Goal: Information Seeking & Learning: Learn about a topic

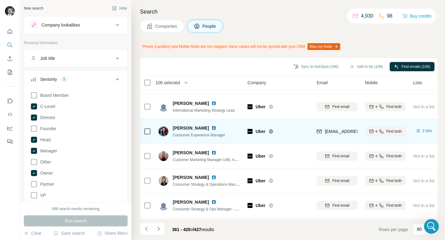
scroll to position [1353, 0]
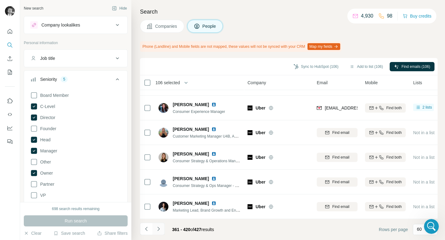
click at [157, 229] on icon "Navigate to next page" at bounding box center [158, 229] width 6 height 6
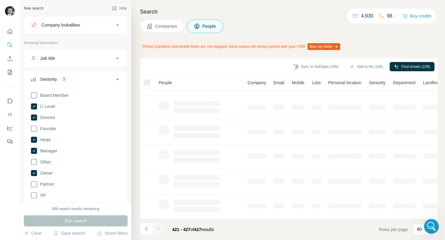
scroll to position [44, 0]
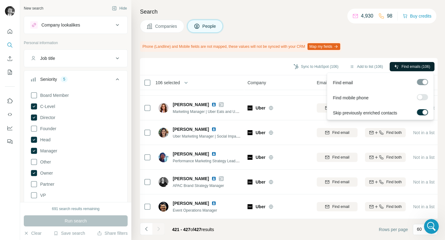
click at [402, 65] on span "Find emails (106)" at bounding box center [415, 67] width 29 height 6
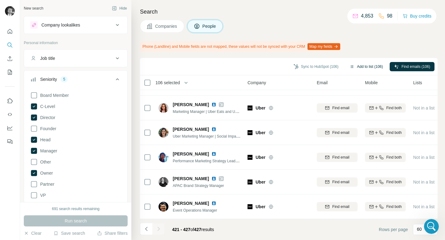
click at [364, 65] on button "Add to list (106)" at bounding box center [366, 66] width 42 height 9
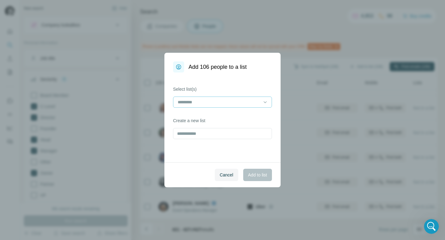
click at [207, 102] on input at bounding box center [218, 102] width 83 height 7
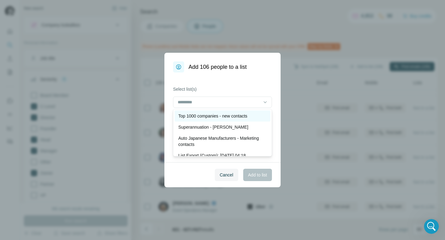
click at [200, 117] on p "Top 1000 companies - new contacts" at bounding box center [212, 116] width 69 height 6
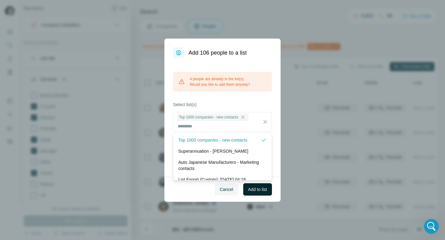
click at [250, 187] on span "Add to list" at bounding box center [257, 190] width 19 height 6
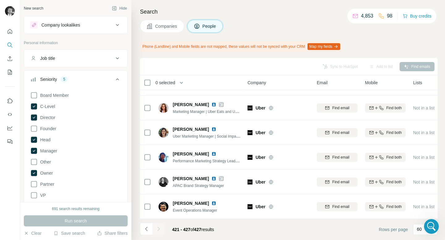
click at [85, 23] on div "Company lookalikes" at bounding box center [71, 24] width 83 height 7
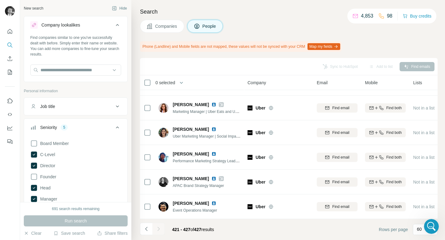
click at [170, 30] on button "Companies" at bounding box center [162, 26] width 44 height 13
click at [164, 28] on span "Companies" at bounding box center [166, 26] width 23 height 6
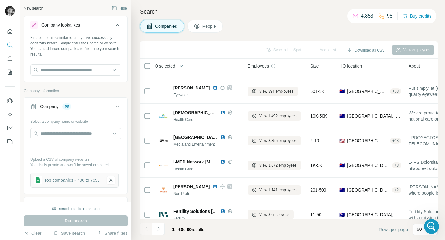
scroll to position [1336, 0]
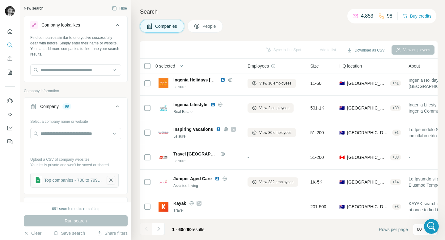
click at [111, 181] on icon "button" at bounding box center [111, 180] width 6 height 6
click at [91, 179] on button "Upload a list of companies" at bounding box center [75, 178] width 91 height 11
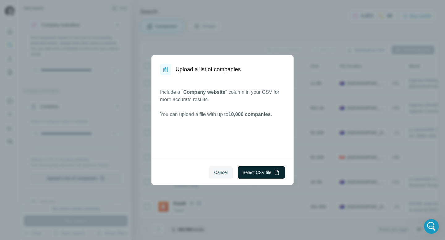
click at [256, 174] on button "Select CSV file" at bounding box center [260, 172] width 47 height 12
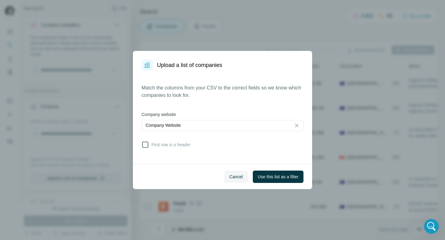
click at [148, 144] on icon at bounding box center [145, 145] width 6 height 6
click at [263, 176] on span "Use this list as a filter" at bounding box center [278, 177] width 41 height 6
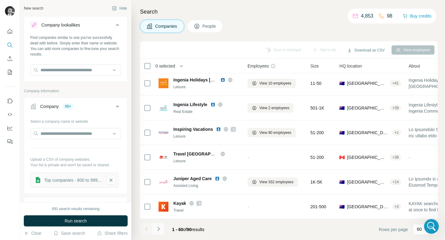
click at [155, 229] on icon "Navigate to next page" at bounding box center [158, 229] width 6 height 6
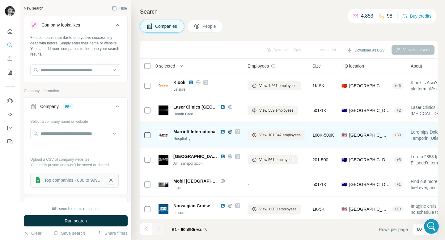
scroll to position [24, 0]
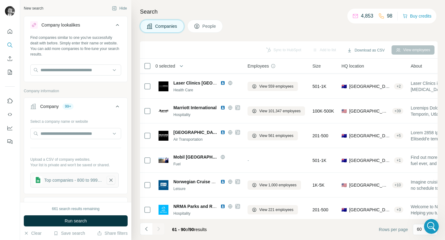
click at [111, 182] on icon "button" at bounding box center [111, 180] width 6 height 6
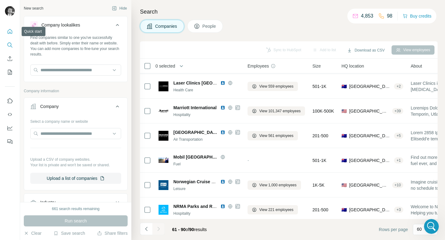
click at [9, 30] on icon "Quick start" at bounding box center [10, 31] width 5 height 5
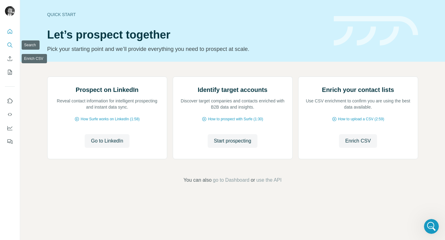
click at [10, 45] on icon "Search" at bounding box center [10, 45] width 6 height 6
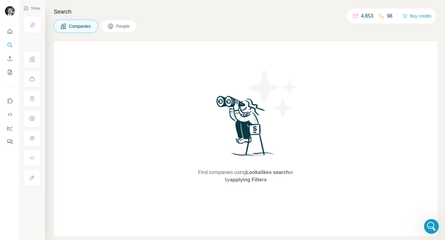
click at [113, 32] on button "People" at bounding box center [119, 26] width 36 height 13
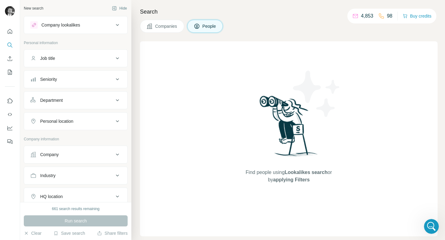
click at [167, 24] on span "Companies" at bounding box center [166, 26] width 23 height 6
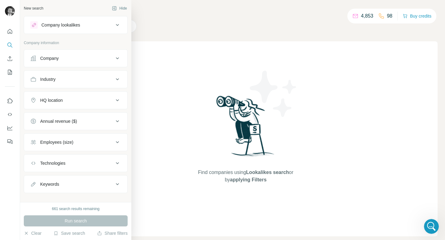
click at [55, 58] on div "Company" at bounding box center [49, 58] width 19 height 6
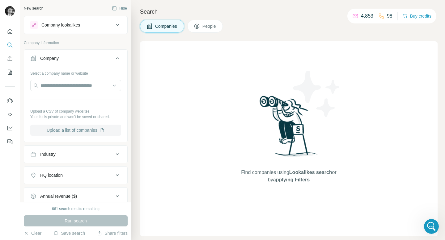
click at [55, 130] on button "Upload a list of companies" at bounding box center [75, 130] width 91 height 11
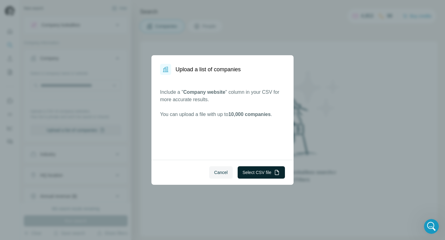
click at [258, 172] on button "Select CSV file" at bounding box center [260, 172] width 47 height 12
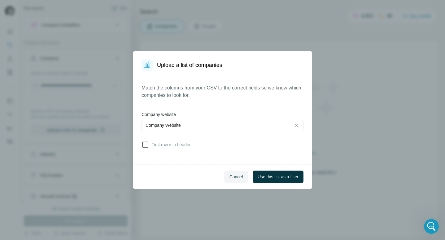
click at [149, 145] on icon at bounding box center [144, 144] width 7 height 7
click at [265, 180] on button "Use this list as a filter" at bounding box center [278, 177] width 51 height 12
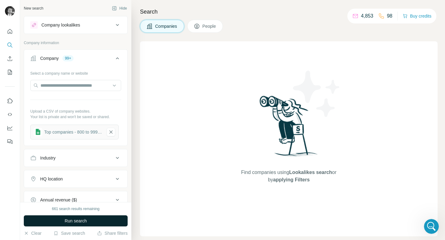
click at [81, 221] on span "Run search" at bounding box center [76, 221] width 22 height 6
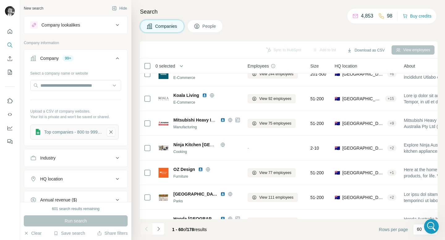
scroll to position [311, 0]
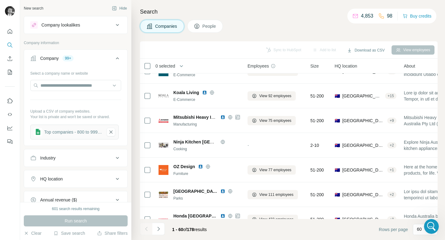
click at [208, 29] on span "People" at bounding box center [209, 26] width 14 height 6
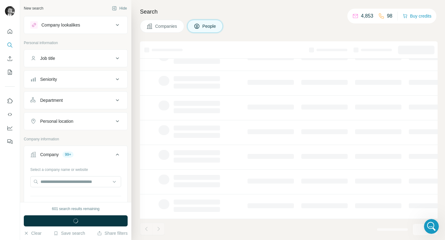
scroll to position [101, 0]
click at [170, 26] on span "Companies" at bounding box center [166, 26] width 23 height 6
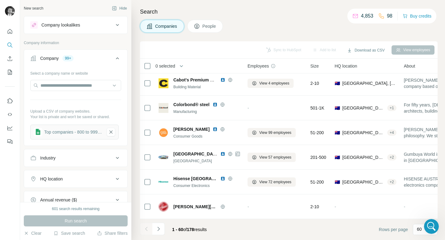
scroll to position [311, 0]
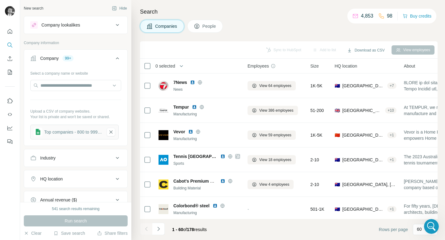
click at [214, 27] on span "People" at bounding box center [209, 26] width 14 height 6
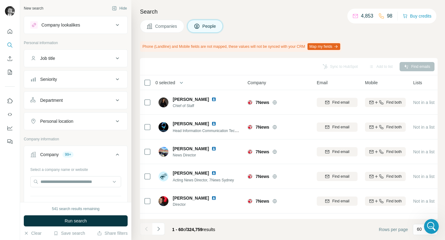
click at [83, 119] on div "Personal location" at bounding box center [71, 121] width 83 height 6
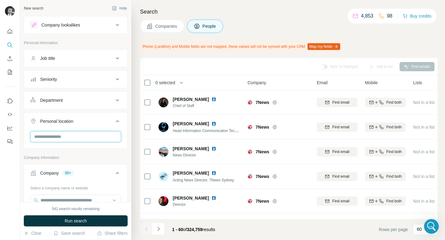
click at [67, 136] on input "text" at bounding box center [75, 136] width 91 height 11
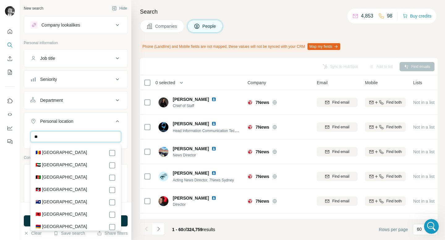
type input "*"
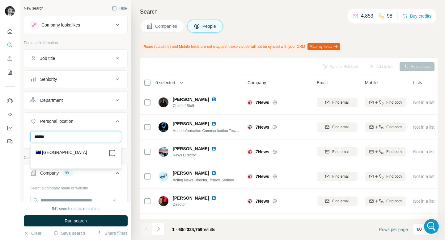
type input "******"
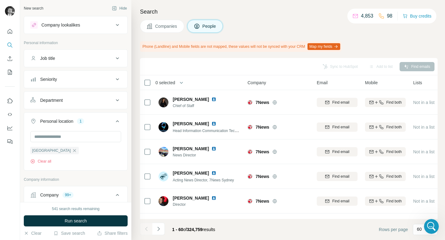
click at [93, 99] on div "Department" at bounding box center [71, 100] width 83 height 6
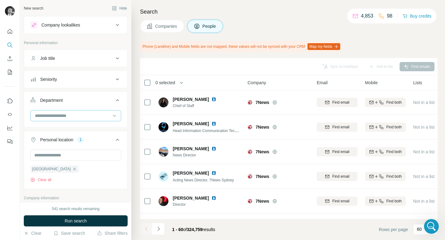
click at [77, 114] on input at bounding box center [72, 115] width 76 height 7
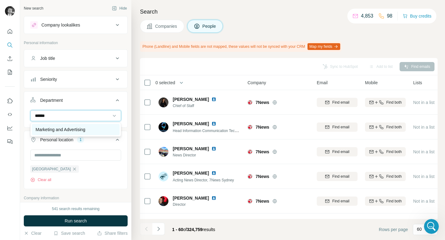
type input "******"
click at [75, 131] on p "Marketing and Advertising" at bounding box center [61, 130] width 50 height 6
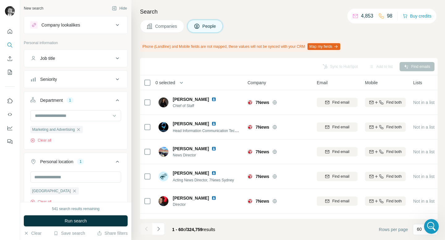
click at [67, 76] on div "Seniority" at bounding box center [71, 79] width 83 height 6
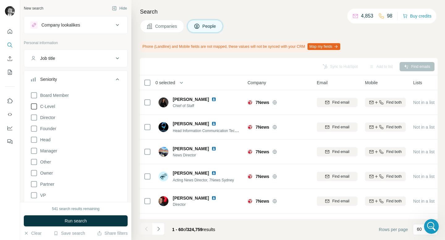
click at [33, 108] on icon at bounding box center [33, 106] width 7 height 7
click at [31, 120] on icon at bounding box center [33, 117] width 7 height 7
click at [34, 129] on icon at bounding box center [33, 128] width 7 height 7
click at [34, 138] on icon at bounding box center [33, 139] width 7 height 7
click at [34, 151] on icon at bounding box center [33, 150] width 7 height 7
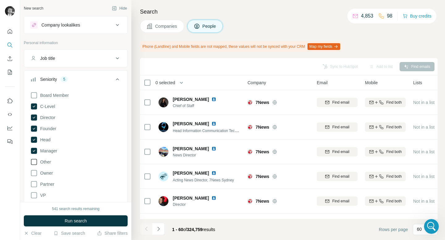
click at [34, 163] on icon at bounding box center [33, 161] width 7 height 7
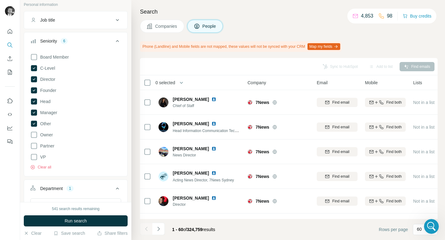
scroll to position [39, 0]
click at [72, 221] on span "Run search" at bounding box center [76, 221] width 22 height 6
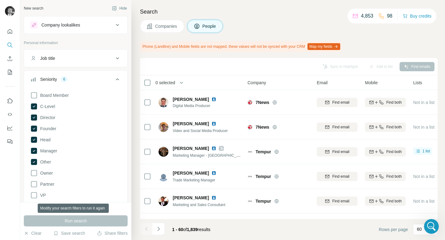
click at [74, 221] on div "Run search" at bounding box center [76, 221] width 104 height 11
click at [70, 220] on div "Run search" at bounding box center [76, 221] width 104 height 11
click at [160, 28] on span "Companies" at bounding box center [166, 26] width 23 height 6
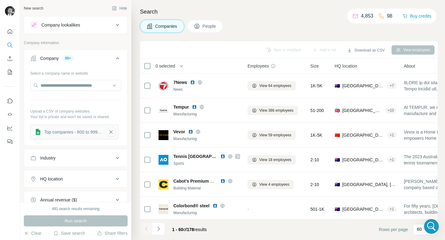
click at [209, 27] on span "People" at bounding box center [209, 26] width 14 height 6
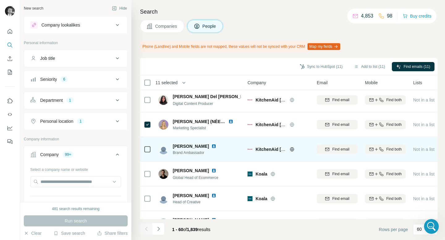
scroll to position [1022, 0]
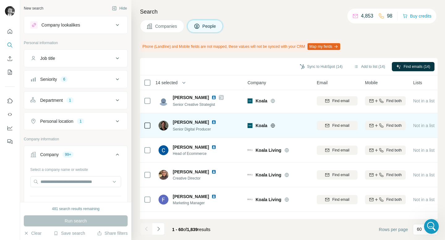
scroll to position [1353, 0]
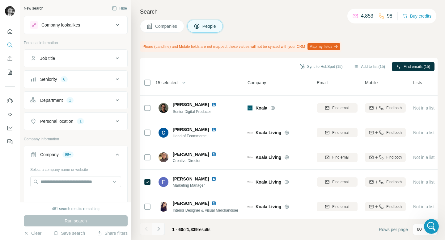
click at [159, 229] on icon "Navigate to next page" at bounding box center [158, 229] width 6 height 6
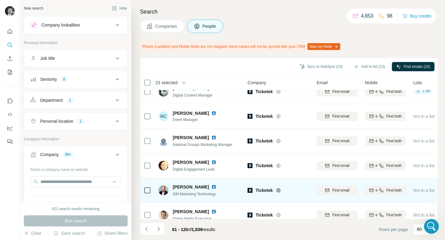
scroll to position [900, 0]
click at [151, 189] on icon at bounding box center [147, 190] width 7 height 7
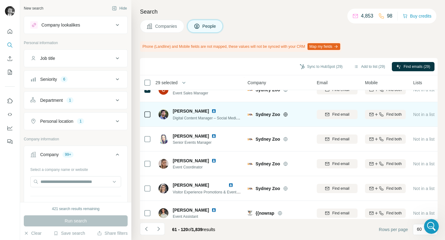
scroll to position [1353, 0]
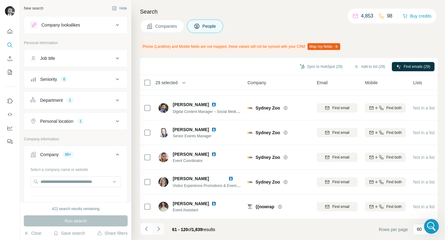
click at [158, 230] on icon "Navigate to next page" at bounding box center [158, 229] width 2 height 4
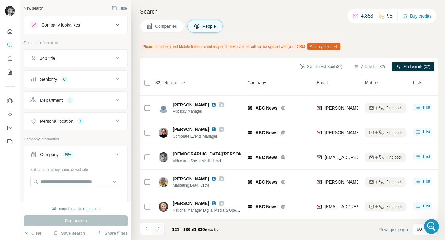
click at [157, 228] on icon "Navigate to next page" at bounding box center [158, 229] width 2 height 4
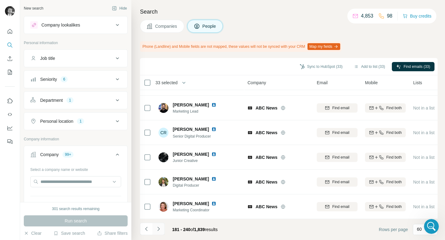
click at [155, 228] on icon "Navigate to next page" at bounding box center [158, 229] width 6 height 6
click at [159, 230] on icon "Navigate to next page" at bounding box center [158, 229] width 6 height 6
click at [160, 229] on icon "Navigate to next page" at bounding box center [158, 229] width 6 height 6
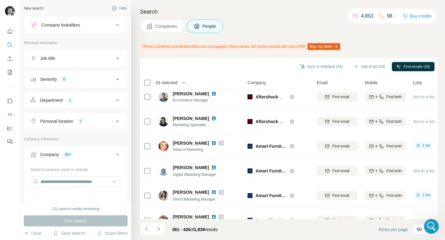
scroll to position [0, 0]
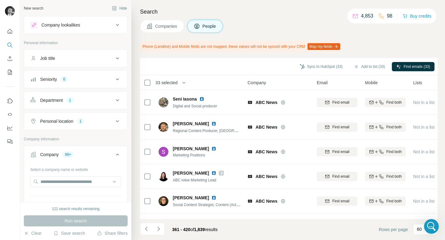
click at [161, 26] on span "Companies" at bounding box center [166, 26] width 23 height 6
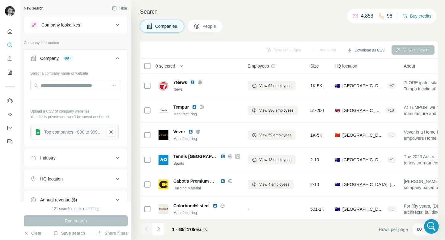
click at [205, 27] on span "People" at bounding box center [209, 26] width 14 height 6
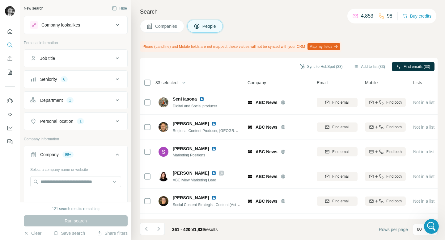
click at [169, 27] on span "Companies" at bounding box center [166, 26] width 23 height 6
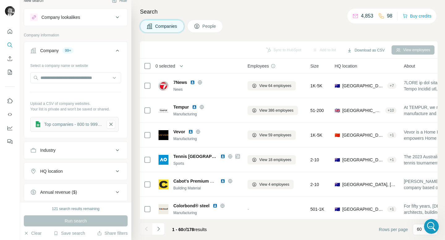
scroll to position [18, 0]
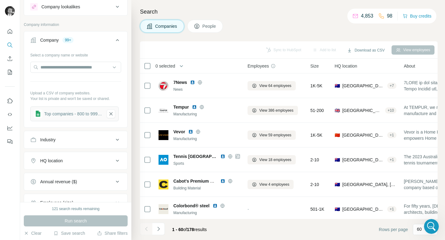
click at [199, 26] on icon at bounding box center [196, 26] width 5 height 5
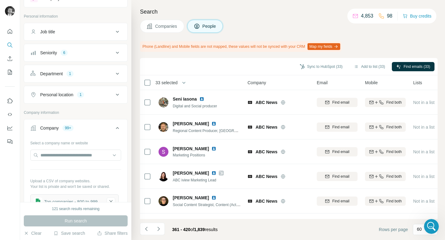
scroll to position [27, 0]
click at [105, 54] on div "Seniority 6" at bounding box center [71, 52] width 83 height 6
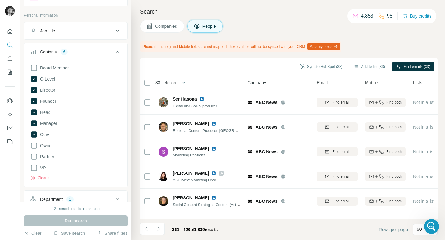
click at [105, 54] on div "Seniority 6" at bounding box center [71, 52] width 83 height 6
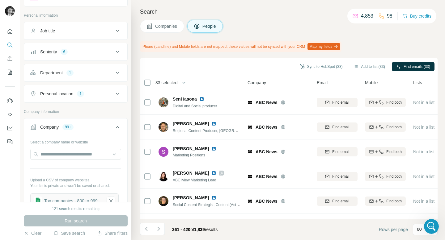
click at [102, 73] on div "Department 1" at bounding box center [71, 73] width 83 height 6
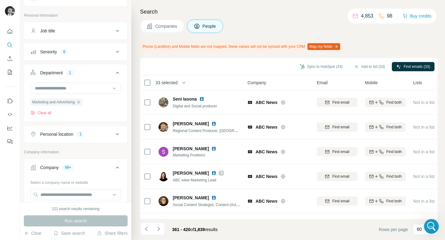
click at [102, 54] on div "Seniority 6" at bounding box center [71, 52] width 83 height 6
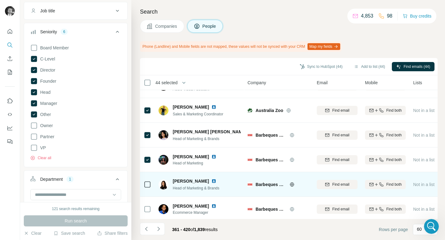
scroll to position [1353, 0]
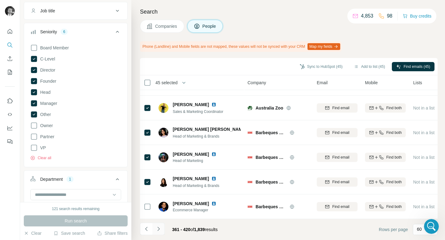
click at [157, 227] on icon "Navigate to next page" at bounding box center [158, 229] width 6 height 6
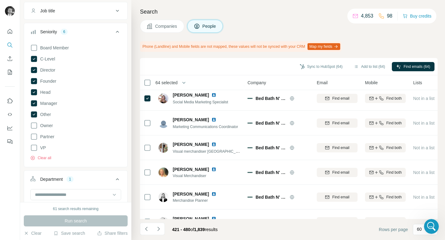
scroll to position [983, 0]
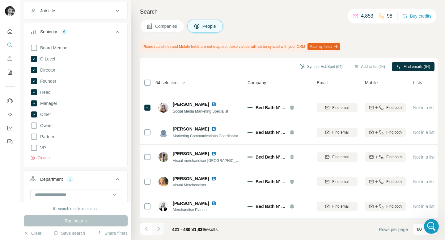
click at [159, 229] on icon "Navigate to next page" at bounding box center [158, 229] width 6 height 6
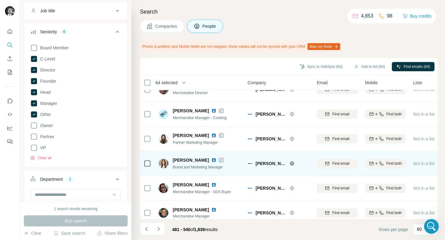
scroll to position [91, 0]
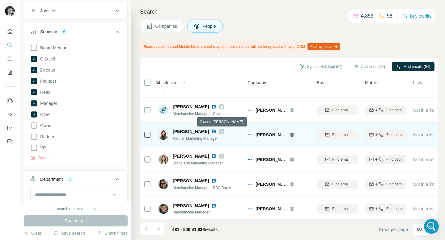
click at [220, 131] on icon at bounding box center [221, 132] width 3 height 4
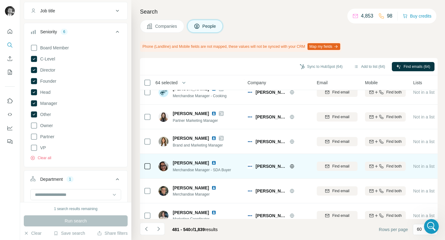
scroll to position [109, 0]
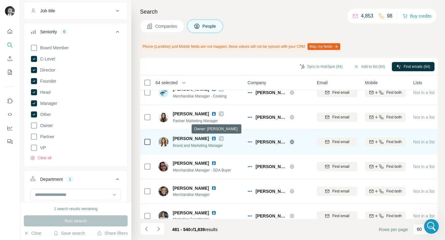
click at [220, 138] on icon at bounding box center [221, 139] width 3 height 4
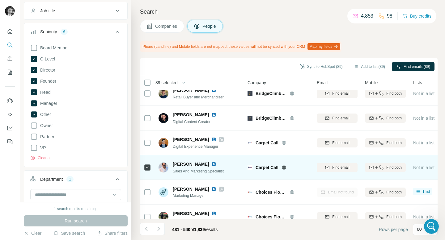
scroll to position [1353, 0]
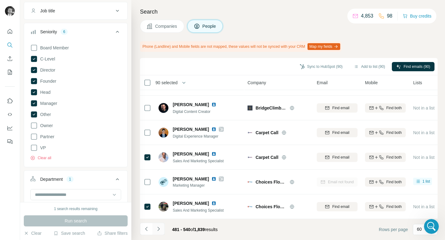
click at [159, 230] on icon "Navigate to next page" at bounding box center [158, 229] width 6 height 6
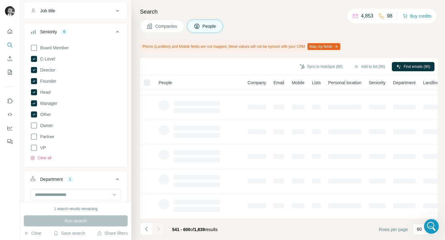
scroll to position [0, 0]
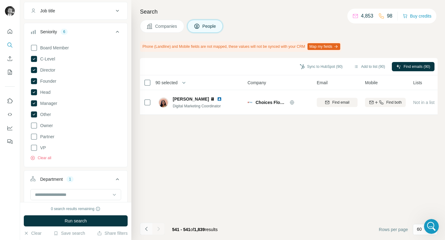
click at [146, 231] on icon "Navigate to previous page" at bounding box center [146, 229] width 6 height 6
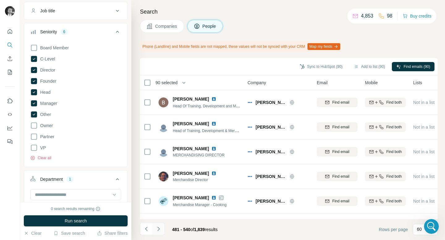
click at [161, 230] on button "Navigate to next page" at bounding box center [158, 229] width 12 height 12
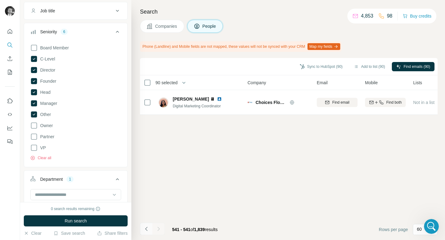
click at [144, 230] on icon "Navigate to previous page" at bounding box center [146, 229] width 6 height 6
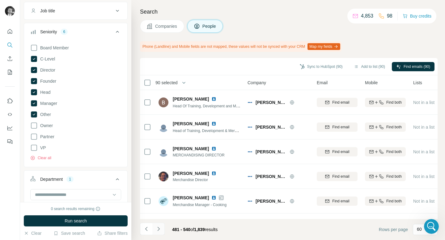
click at [156, 230] on icon "Navigate to next page" at bounding box center [158, 229] width 6 height 6
